Goal: Find specific page/section: Find specific page/section

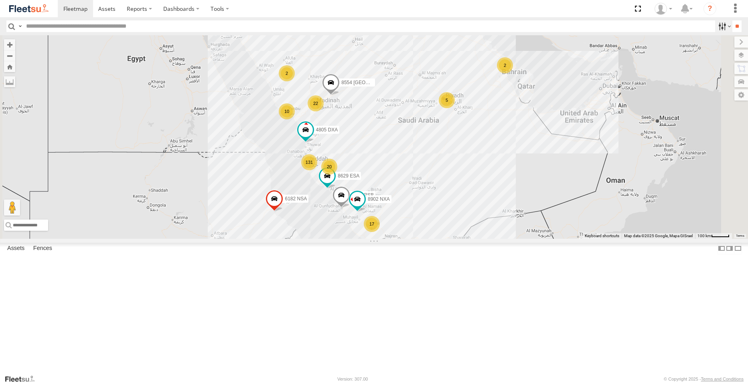
click at [718, 27] on label at bounding box center [723, 26] width 17 height 12
click at [0, 0] on span "Offline" at bounding box center [0, 0] width 0 height 0
click at [0, 0] on span "[PERSON_NAME] - Jeddah" at bounding box center [0, 0] width 0 height 0
click at [0, 0] on span "Yanbu Outlet" at bounding box center [0, 0] width 0 height 0
click at [0, 0] on span "Taif Outlet" at bounding box center [0, 0] width 0 height 0
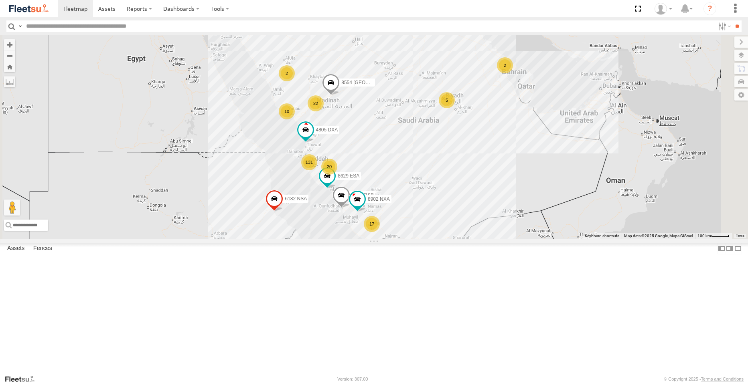
click at [0, 0] on span "Tabuk Outlet" at bounding box center [0, 0] width 0 height 0
click at [0, 0] on div "Qunfuda" at bounding box center [0, 0] width 0 height 0
click at [0, 0] on span "Qunfuda" at bounding box center [0, 0] width 0 height 0
click at [0, 0] on span "Najran" at bounding box center [0, 0] width 0 height 0
click at [0, 0] on span "Makkah Outlet" at bounding box center [0, 0] width 0 height 0
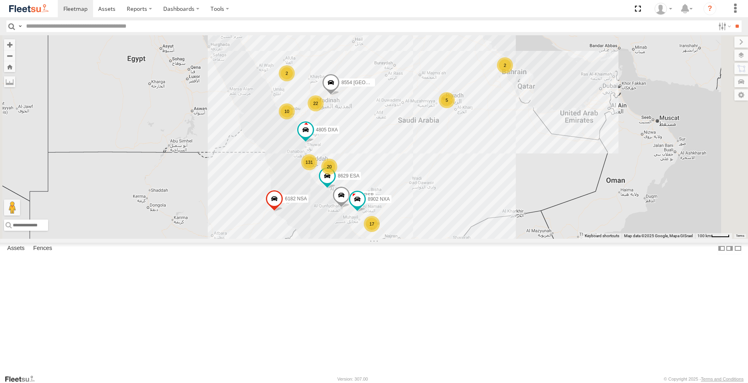
click at [0, 0] on span "Main Warehouse, [GEOGRAPHIC_DATA]" at bounding box center [0, 0] width 0 height 0
click at [0, 0] on span "Khamis Mushait Outlet" at bounding box center [0, 0] width 0 height 0
click at [0, 0] on span "[PERSON_NAME] LH" at bounding box center [0, 0] width 0 height 0
click at [0, 0] on span "[PERSON_NAME] Expansions SDCC Couriers" at bounding box center [0, 0] width 0 height 0
click at [0, 0] on span "Gizan Outlet" at bounding box center [0, 0] width 0 height 0
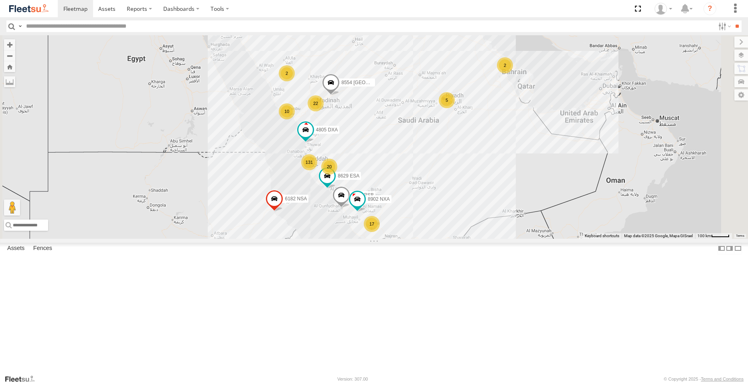
click at [0, 0] on span "Defleeted Vehicles [PERSON_NAME]" at bounding box center [0, 0] width 0 height 0
click at [0, 0] on span "Baha warehouse" at bounding box center [0, 0] width 0 height 0
click at [0, 0] on span "Abha Warhouse" at bounding box center [0, 0] width 0 height 0
click at [0, 0] on span "[PERSON_NAME] - Jeddah" at bounding box center [0, 0] width 0 height 0
click at [0, 0] on span "[PERSON_NAME] - Logistics WH Jeddah" at bounding box center [0, 0] width 0 height 0
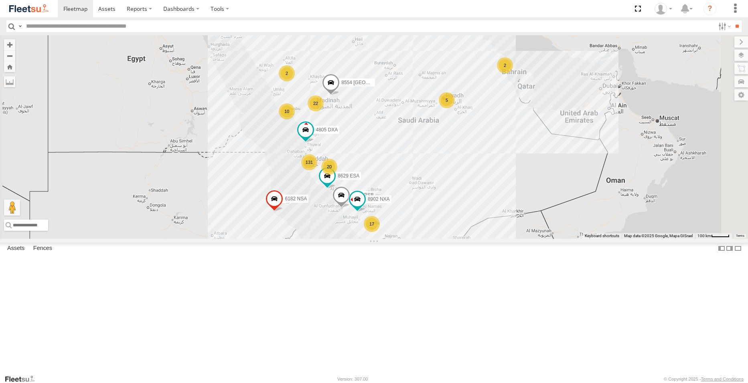
click at [0, 0] on span "[PERSON_NAME] Airport" at bounding box center [0, 0] width 0 height 0
click at [0, 0] on span "[PERSON_NAME] Expansions SDCC Couriers" at bounding box center [0, 0] width 0 height 0
click at [0, 0] on span "[PERSON_NAME] GOV" at bounding box center [0, 0] width 0 height 0
click at [0, 0] on span "[PERSON_NAME] Main Operations" at bounding box center [0, 0] width 0 height 0
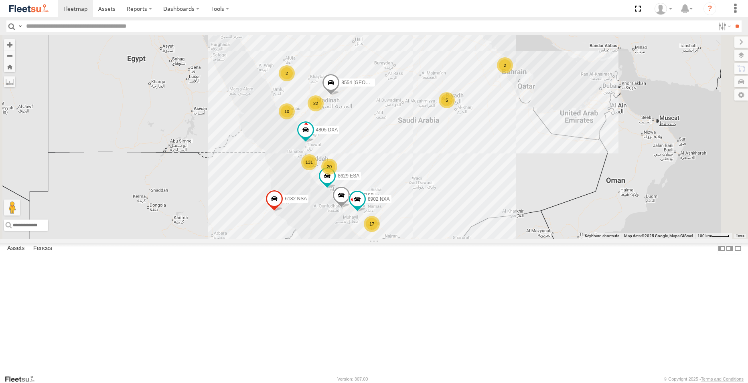
click at [0, 0] on span "[PERSON_NAME] Passports" at bounding box center [0, 0] width 0 height 0
click at [0, 0] on span "[PERSON_NAME] NCB Mail Room" at bounding box center [0, 0] width 0 height 0
click at [0, 0] on span "[PERSON_NAME] SNB" at bounding box center [0, 0] width 0 height 0
drag, startPoint x: 46, startPoint y: 162, endPoint x: 56, endPoint y: 178, distance: 19.5
click at [0, 0] on span "[PERSON_NAME] NCB Mail Room" at bounding box center [0, 0] width 0 height 0
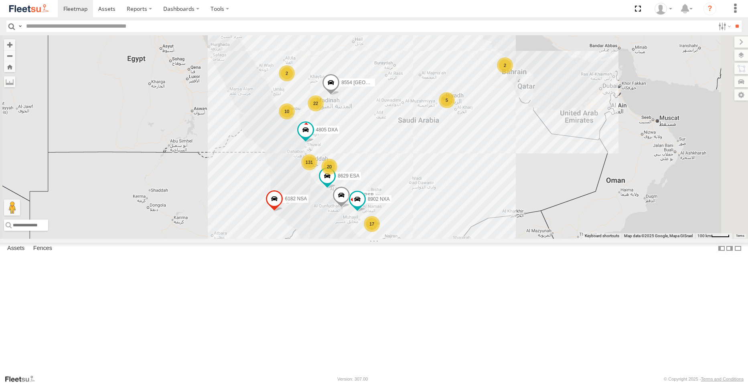
click at [0, 0] on span "[PERSON_NAME] NCB Mail Room" at bounding box center [0, 0] width 0 height 0
click at [0, 0] on span "Jeddah - Alhamadaniah Branch" at bounding box center [0, 0] width 0 height 0
click at [0, 0] on span "Jeddah - Obhur branch" at bounding box center [0, 0] width 0 height 0
click at [732, 24] on input "**" at bounding box center [736, 26] width 9 height 12
